Goal: Task Accomplishment & Management: Use online tool/utility

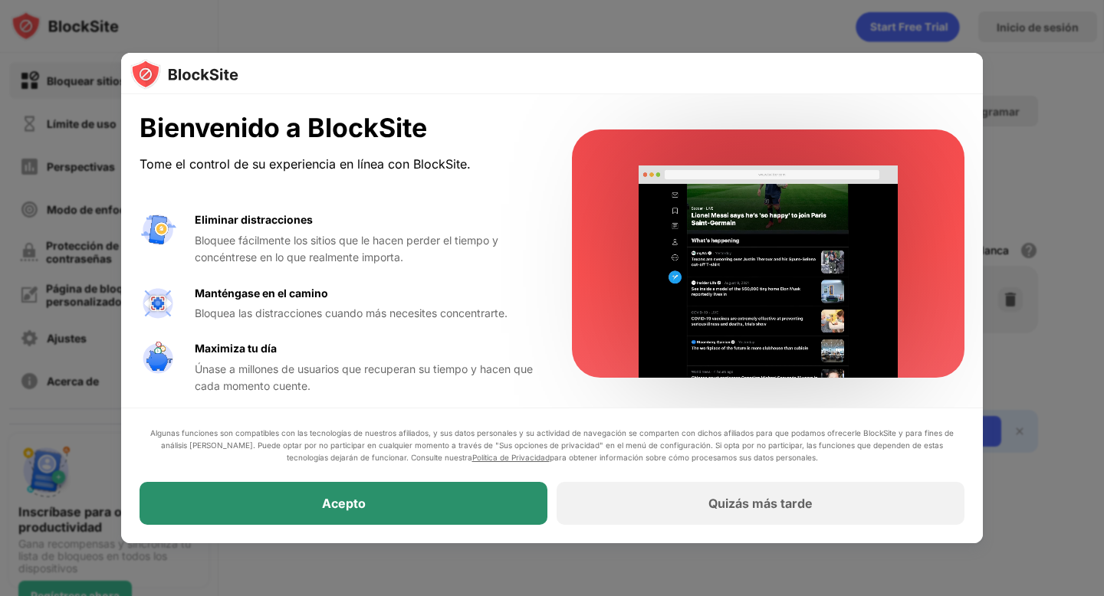
click at [435, 514] on div "Acepto" at bounding box center [344, 503] width 408 height 43
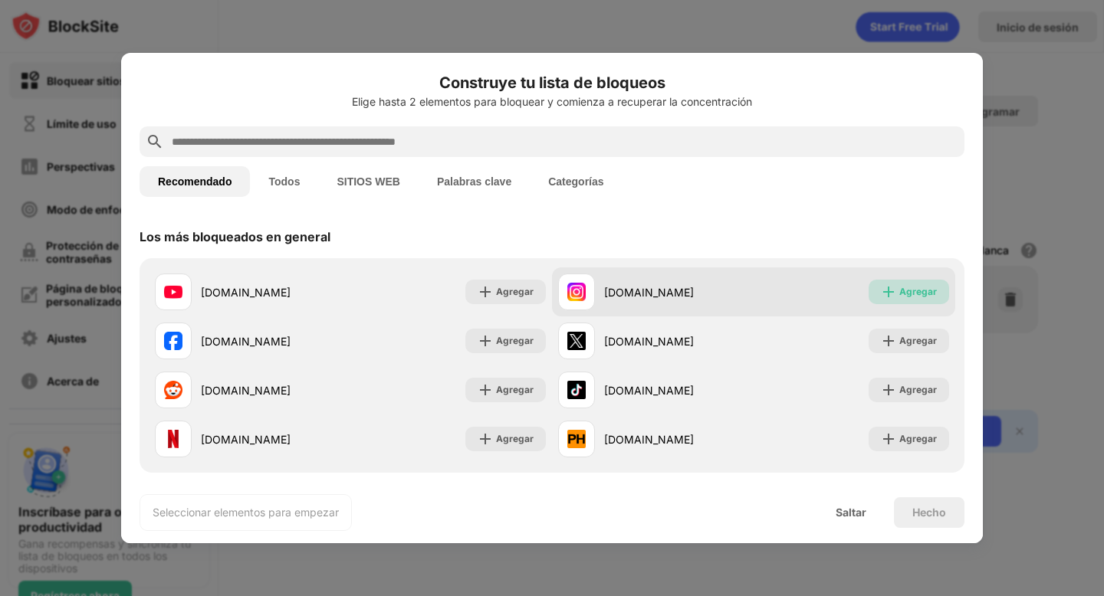
click at [900, 297] on font "Agregar" at bounding box center [918, 291] width 38 height 11
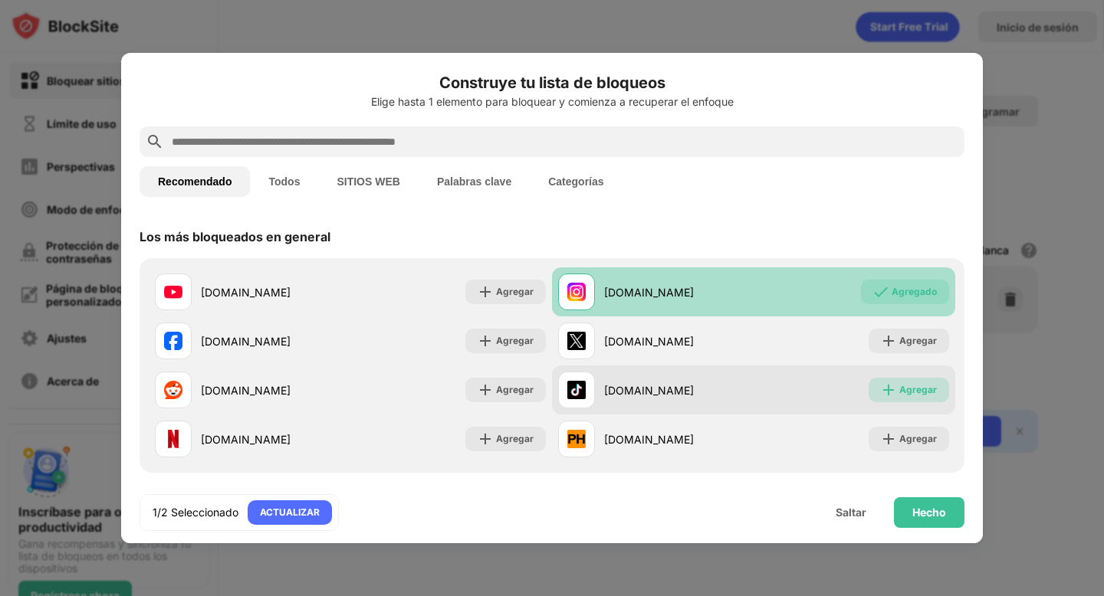
click at [913, 385] on font "Agregar" at bounding box center [918, 389] width 38 height 11
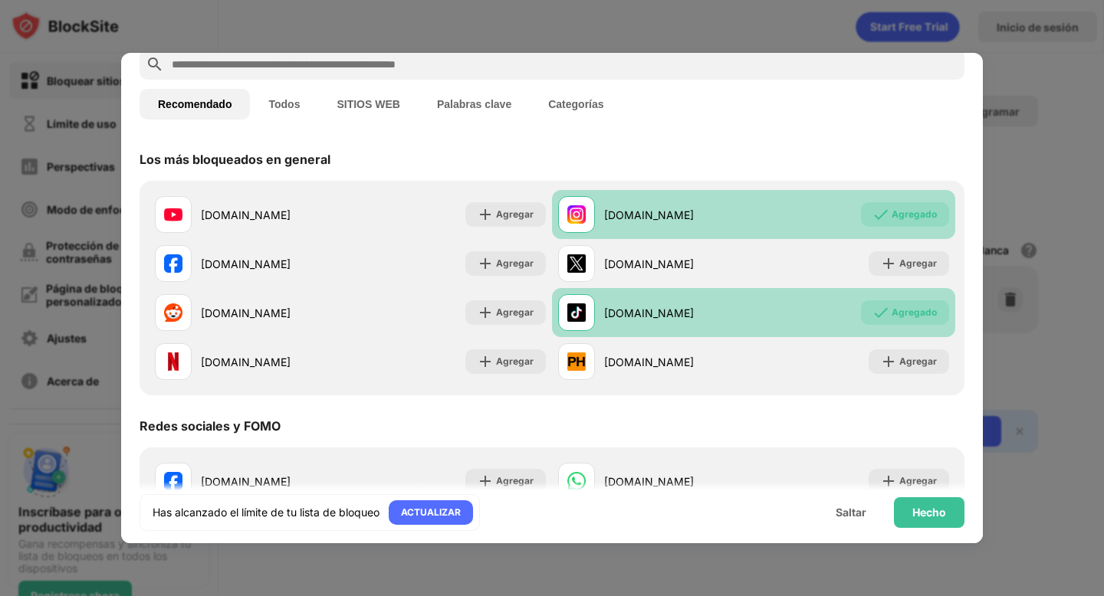
scroll to position [73, 0]
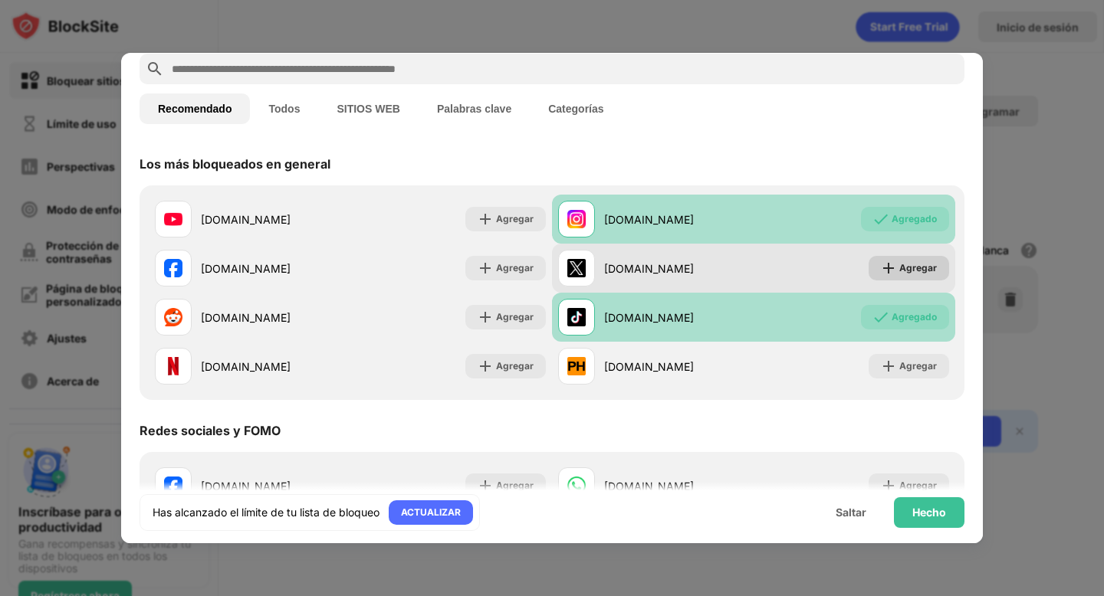
click at [914, 271] on font "Agregar" at bounding box center [918, 267] width 38 height 11
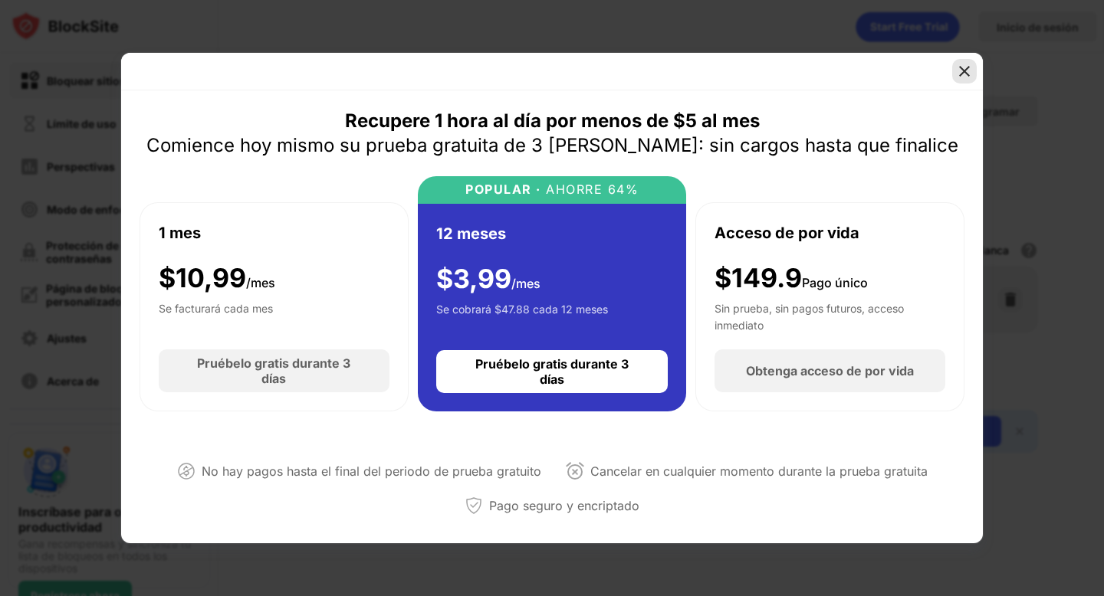
click at [964, 70] on img at bounding box center [964, 71] width 15 height 15
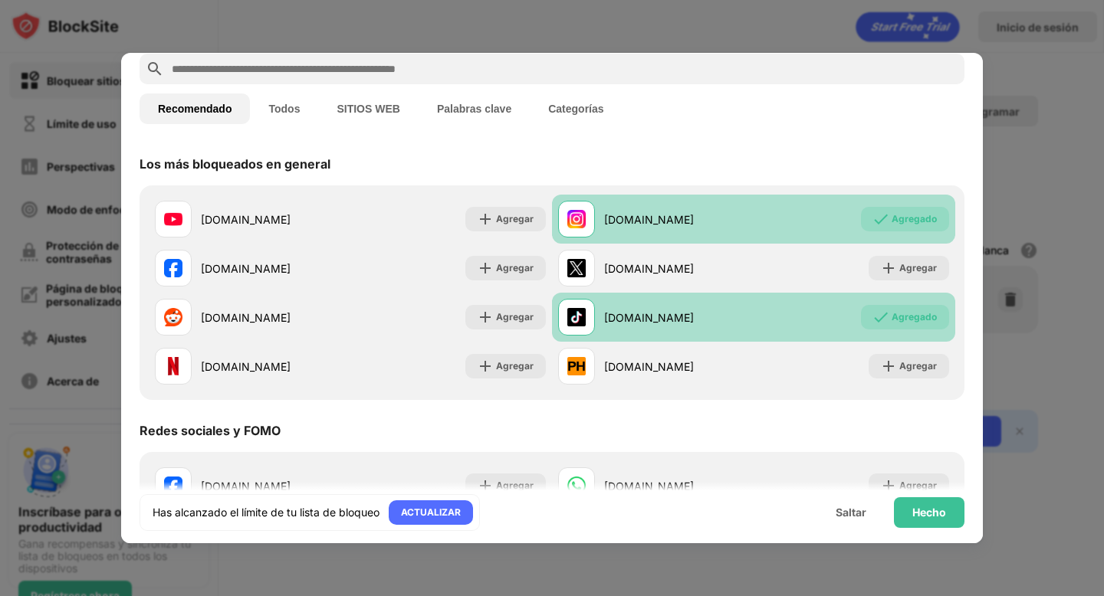
click at [903, 317] on font "Agregado" at bounding box center [914, 316] width 45 height 11
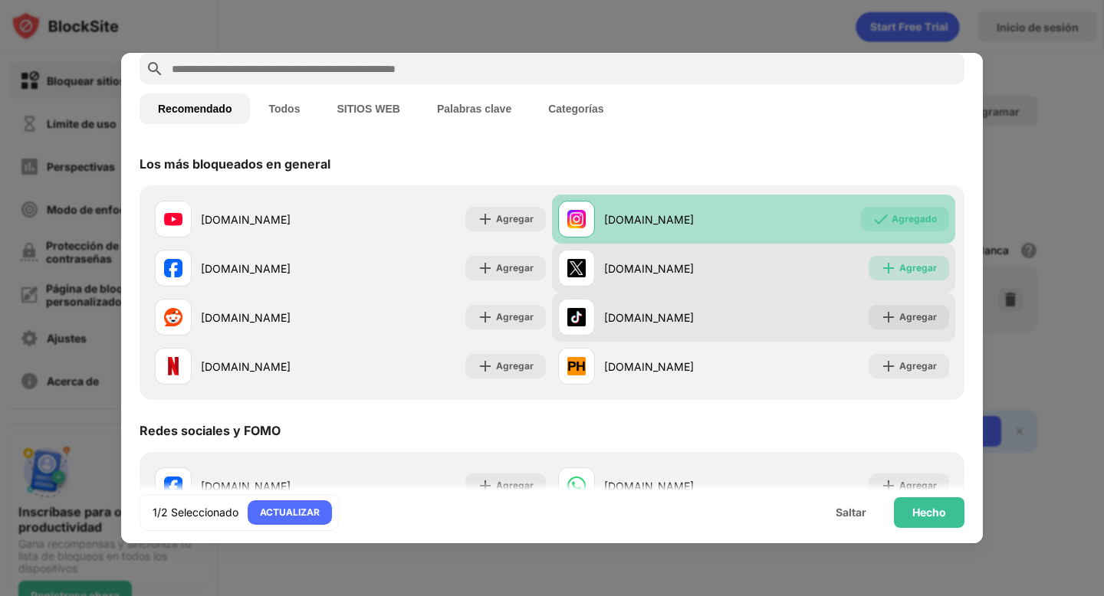
click at [909, 266] on font "Agregar" at bounding box center [918, 267] width 38 height 11
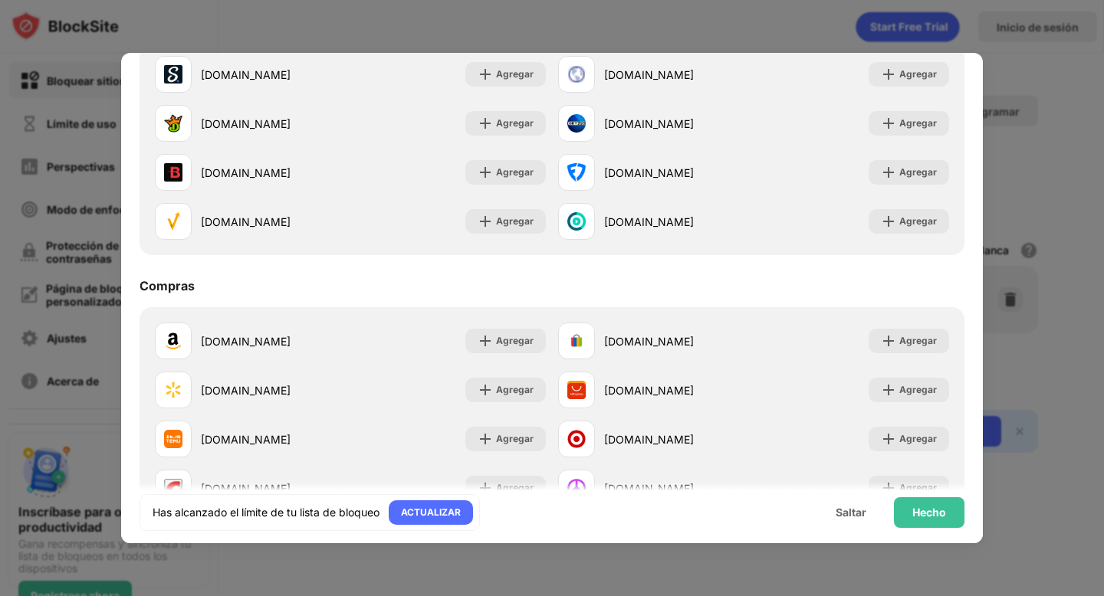
scroll to position [1552, 0]
click at [928, 513] on font "Hecho" at bounding box center [929, 512] width 34 height 13
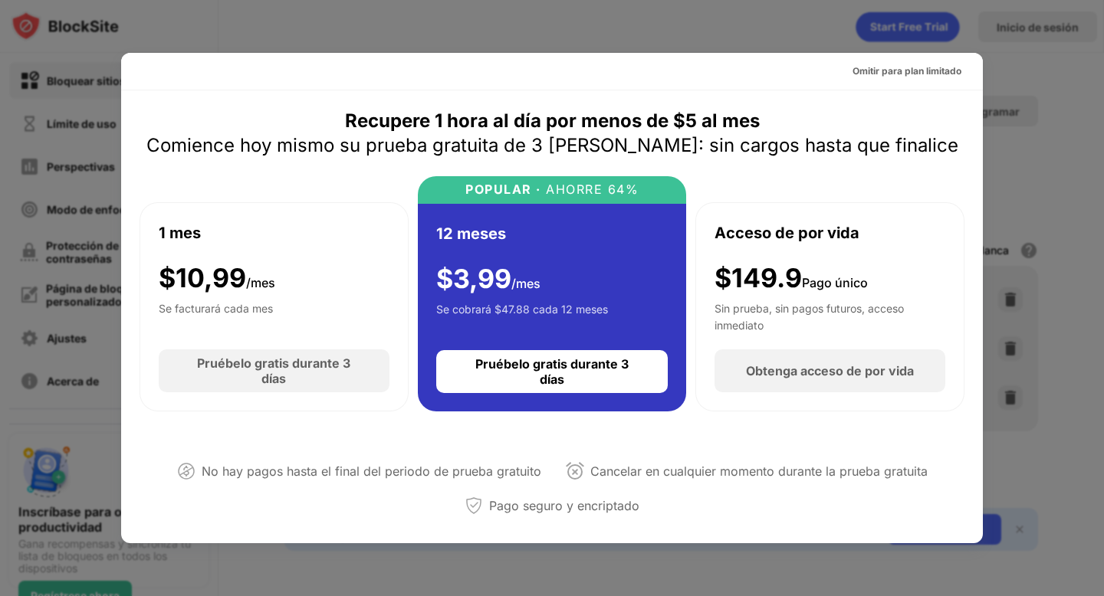
click at [1071, 391] on div at bounding box center [552, 298] width 1104 height 596
drag, startPoint x: 800, startPoint y: 53, endPoint x: 836, endPoint y: 63, distance: 37.4
click at [804, 53] on div "Omitir para plan limitado" at bounding box center [552, 72] width 862 height 38
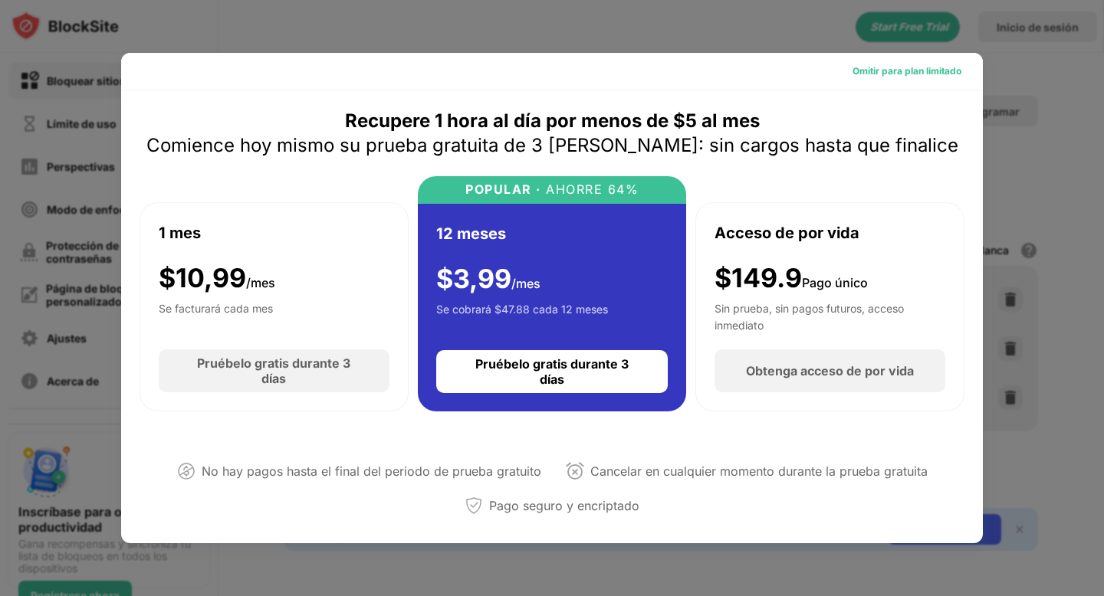
click at [888, 72] on font "Omitir para plan limitado" at bounding box center [906, 70] width 109 height 11
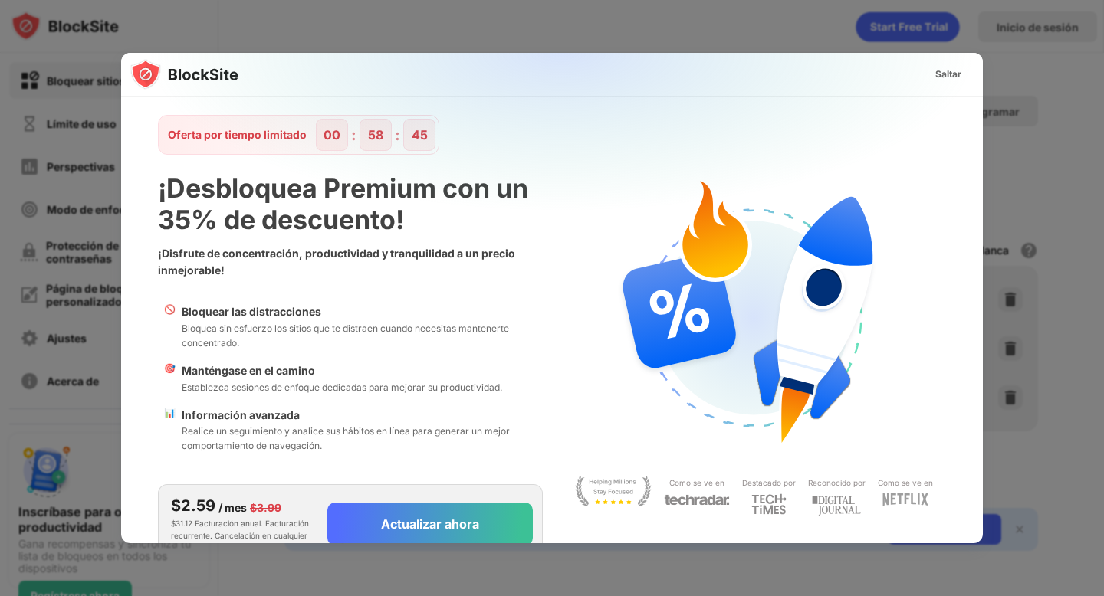
click at [670, 25] on div at bounding box center [552, 298] width 1104 height 596
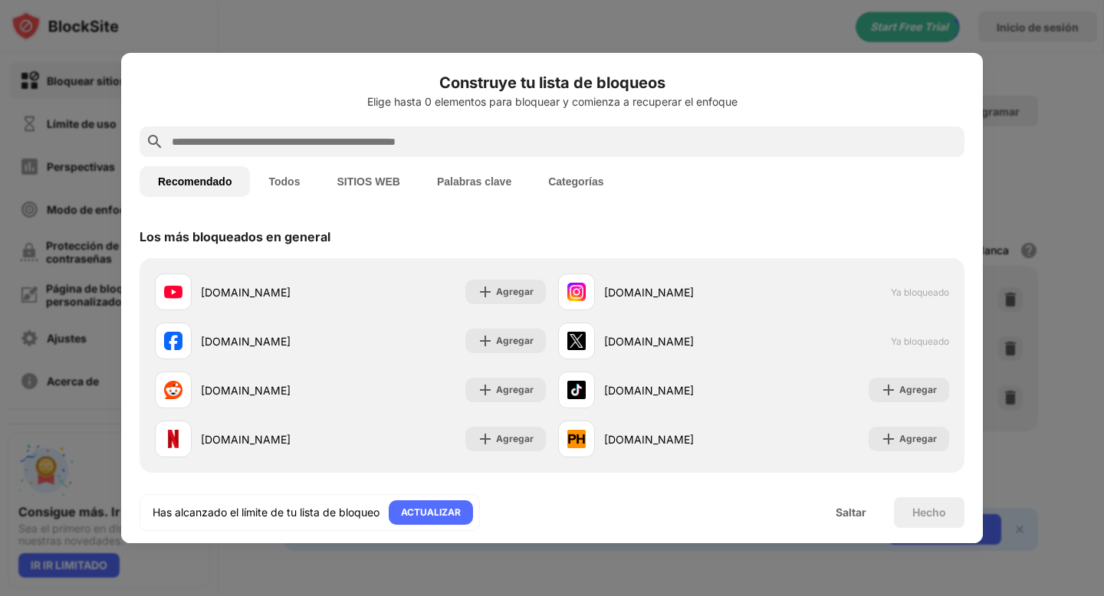
click at [1048, 246] on div at bounding box center [552, 298] width 1104 height 596
click at [279, 17] on div at bounding box center [552, 298] width 1104 height 596
